Goal: Find contact information: Find contact information

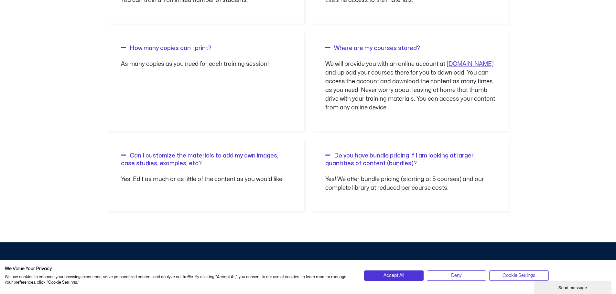
scroll to position [743, 0]
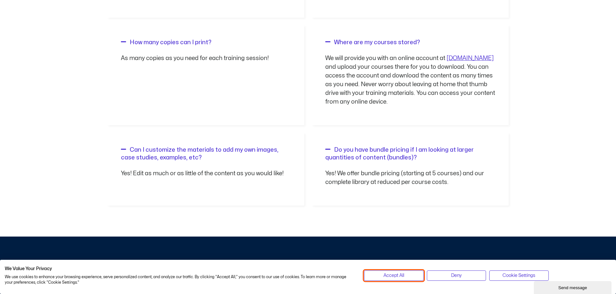
click at [384, 274] on span "Accept All" at bounding box center [393, 275] width 21 height 7
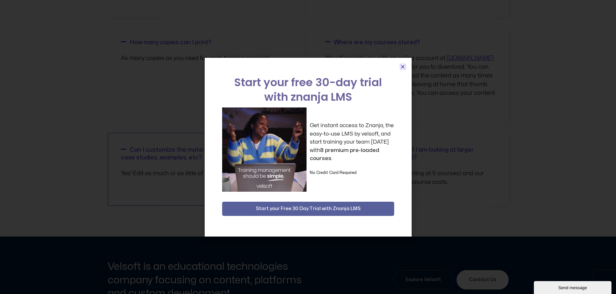
scroll to position [946, 0]
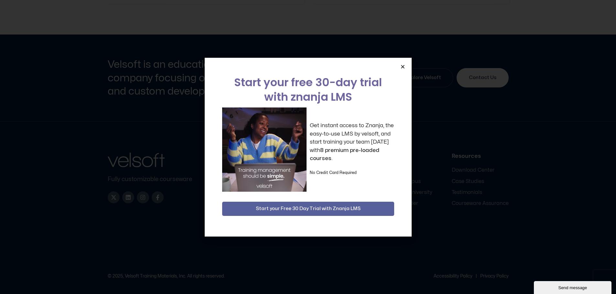
click at [403, 69] on icon "Close" at bounding box center [402, 66] width 5 height 5
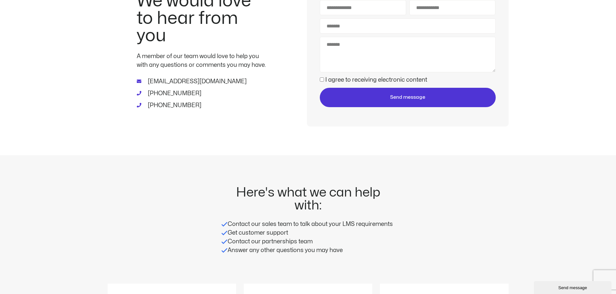
scroll to position [0, 0]
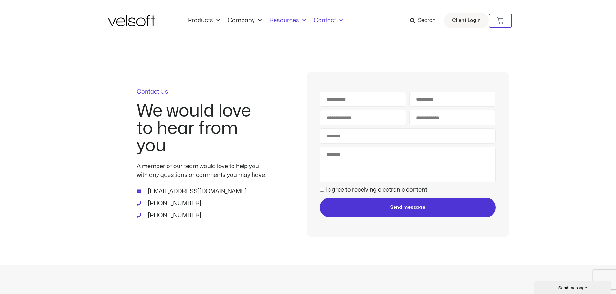
click at [299, 23] on span "Menu" at bounding box center [302, 20] width 7 height 11
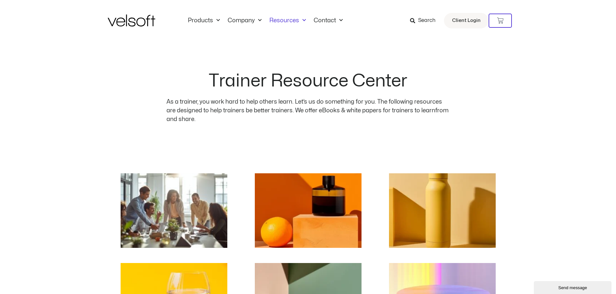
click at [330, 144] on div "Trainer Resource Center As a trainer, you work hard to help others learn. Let’s…" at bounding box center [308, 100] width 401 height 119
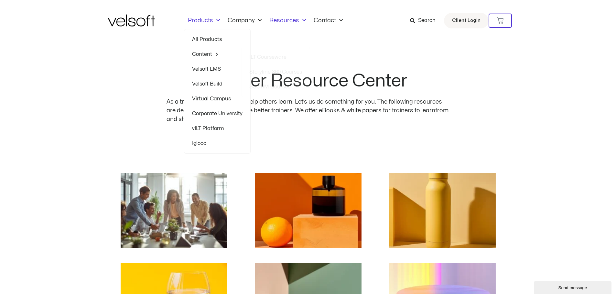
click at [216, 69] on link "Velsoft LMS" at bounding box center [217, 69] width 50 height 15
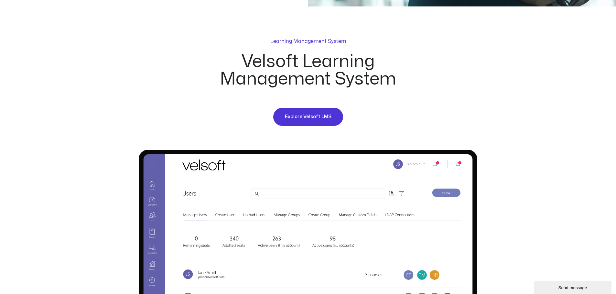
scroll to position [485, 0]
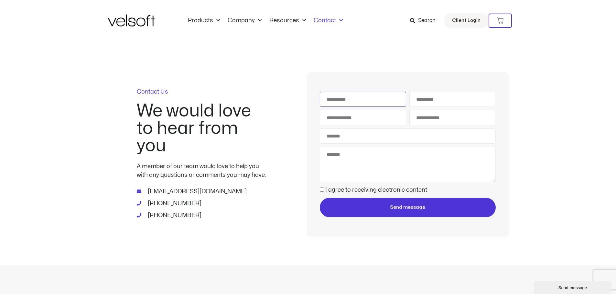
click at [375, 106] on input "First Name" at bounding box center [363, 99] width 86 height 15
type input "*****"
type input "******"
type input "**********"
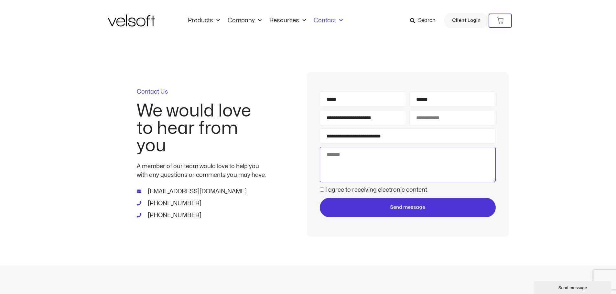
click at [346, 166] on textarea "Message" at bounding box center [407, 165] width 175 height 36
type textarea "*********"
click at [262, 42] on div "**********" at bounding box center [308, 153] width 401 height 224
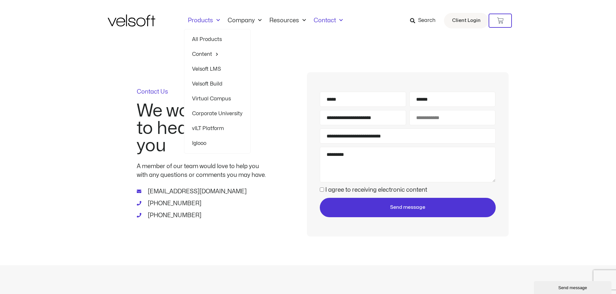
click at [217, 21] on span "Menu" at bounding box center [216, 20] width 7 height 11
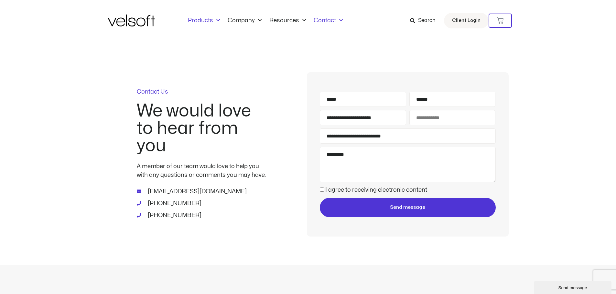
click at [217, 21] on span "Menu" at bounding box center [216, 20] width 7 height 11
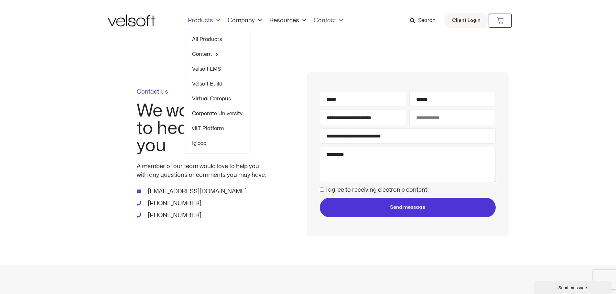
click at [211, 69] on link "Velsoft LMS" at bounding box center [217, 69] width 50 height 15
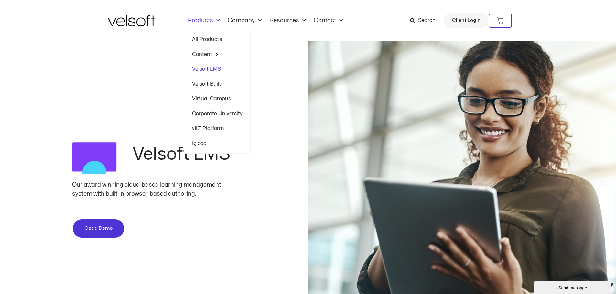
click at [208, 54] on link "Content" at bounding box center [217, 54] width 50 height 15
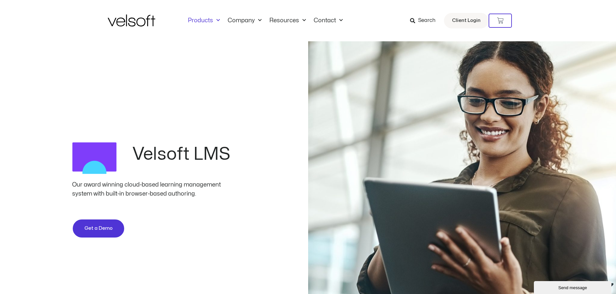
click at [216, 21] on span "Menu" at bounding box center [216, 20] width 7 height 11
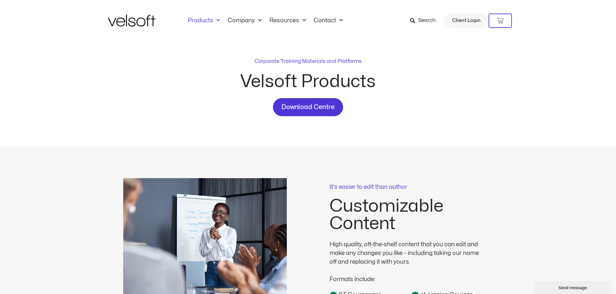
click at [207, 20] on link "Products" at bounding box center [204, 20] width 40 height 7
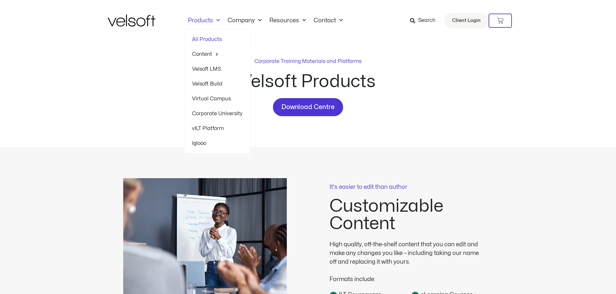
click at [216, 22] on span "Menu" at bounding box center [216, 20] width 7 height 11
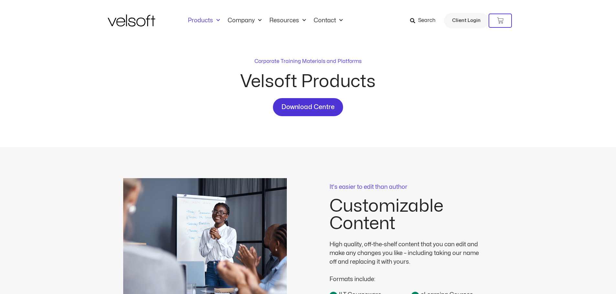
click at [216, 22] on span "Menu" at bounding box center [216, 20] width 7 height 11
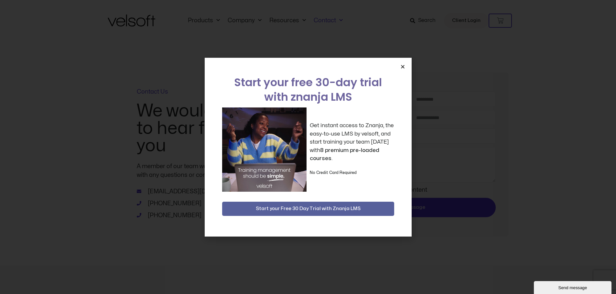
click at [401, 68] on icon "Close" at bounding box center [402, 66] width 5 height 5
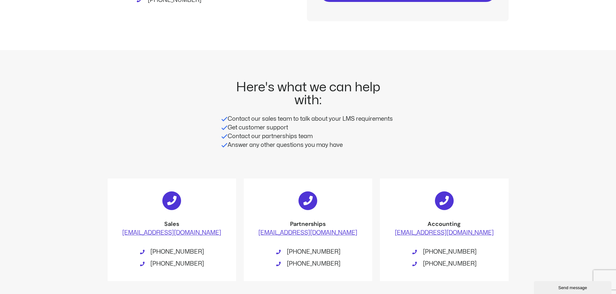
scroll to position [259, 0]
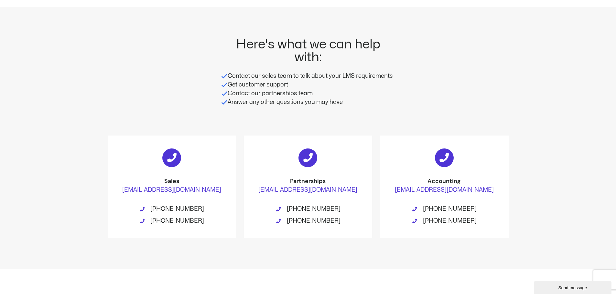
click at [192, 190] on link "[EMAIL_ADDRESS][DOMAIN_NAME]" at bounding box center [171, 189] width 99 height 5
